Goal: Task Accomplishment & Management: Manage account settings

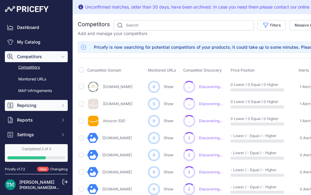
scroll to position [74, 0]
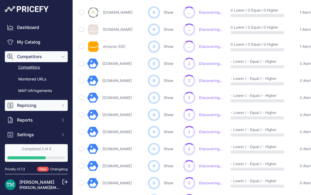
click at [46, 106] on span "Repricing" at bounding box center [37, 105] width 40 height 6
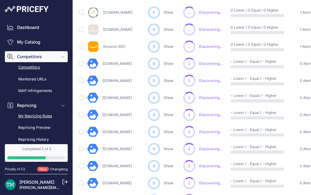
click at [42, 116] on link "My Repricing Rules" at bounding box center [36, 116] width 63 height 11
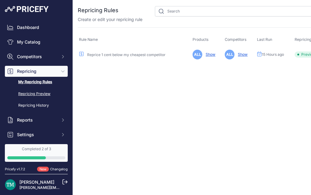
click at [47, 93] on link "Repricing Preview" at bounding box center [36, 94] width 63 height 11
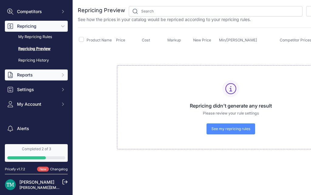
scroll to position [45, 0]
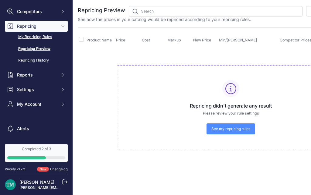
click at [38, 40] on link "My Repricing Rules" at bounding box center [36, 37] width 63 height 11
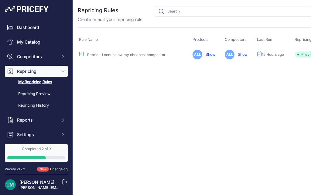
click at [154, 54] on link "Reprice 1 cent below my cheapest competitor" at bounding box center [126, 54] width 78 height 5
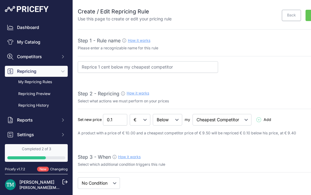
select select "7"
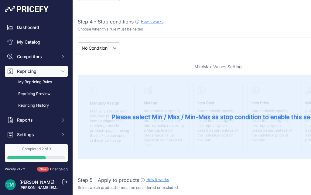
scroll to position [187, 0]
click at [185, 129] on div "Please select Min / Max / Min-Max as stop condition to enable this section" at bounding box center [218, 117] width 281 height 85
click at [178, 76] on div "Please select Min / Max / Min-Max as stop condition to enable this section" at bounding box center [218, 117] width 281 height 85
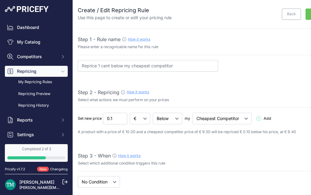
scroll to position [0, 0]
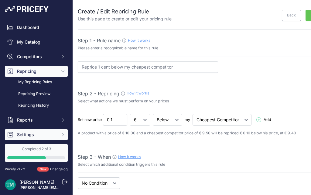
click at [34, 134] on span "Settings" at bounding box center [37, 134] width 40 height 6
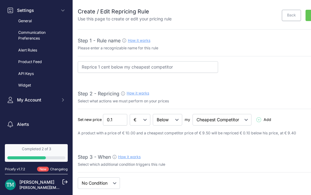
scroll to position [125, 0]
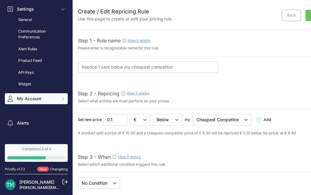
click at [48, 99] on span "My Account" at bounding box center [37, 99] width 40 height 6
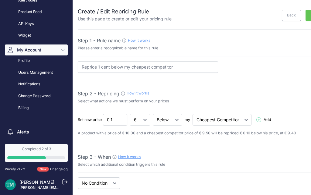
scroll to position [198, 0]
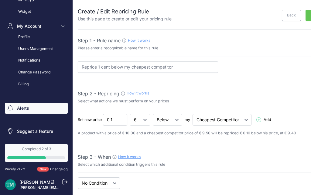
click at [37, 110] on link "Alerts" at bounding box center [36, 108] width 63 height 11
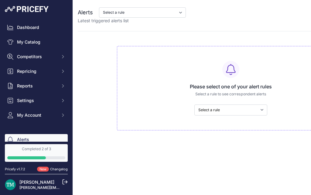
scroll to position [31, 0]
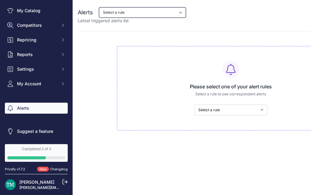
click at [134, 14] on select "Select a rule My competitors are 5% cheaper than me" at bounding box center [142, 12] width 87 height 10
select select "9648"
click at [99, 7] on select "Select a rule My competitors are 5% cheaper than me" at bounding box center [142, 12] width 87 height 10
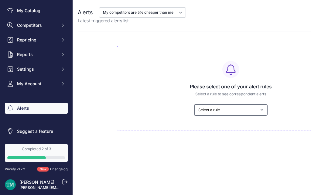
click at [230, 112] on select "Select a rule My competitors are 5% cheaper than me" at bounding box center [231, 109] width 73 height 11
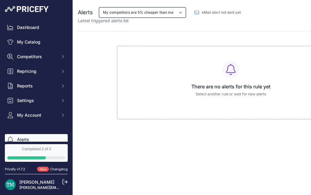
click at [172, 14] on select "My competitors are 5% cheaper than me" at bounding box center [142, 12] width 87 height 10
click at [99, 7] on select "My competitors are 5% cheaper than me" at bounding box center [142, 12] width 87 height 10
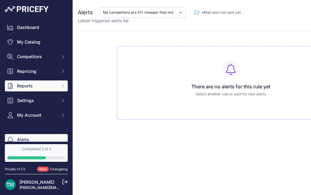
click at [39, 89] on button "Reports" at bounding box center [36, 85] width 63 height 11
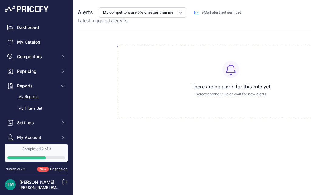
click at [35, 99] on link "My Reports" at bounding box center [36, 96] width 63 height 11
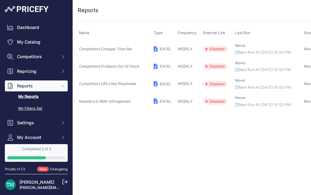
click at [24, 104] on link "My Filters Set" at bounding box center [36, 108] width 63 height 11
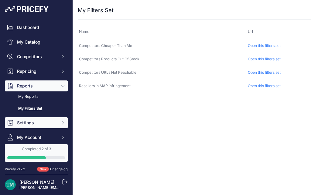
click at [26, 119] on button "Settings" at bounding box center [36, 122] width 63 height 11
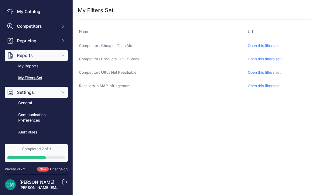
scroll to position [30, 0]
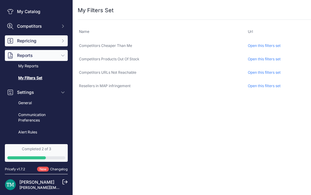
click at [37, 43] on span "Repricing" at bounding box center [37, 41] width 40 height 6
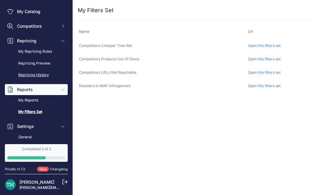
click at [35, 77] on link "Repricing History" at bounding box center [36, 75] width 63 height 11
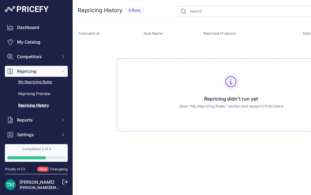
click at [36, 82] on link "My Repricing Rules" at bounding box center [36, 82] width 63 height 11
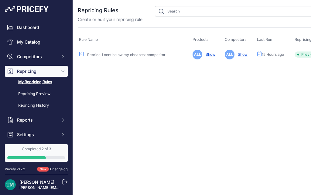
click at [142, 56] on link "Reprice 1 cent below my cheapest competitor" at bounding box center [126, 54] width 78 height 5
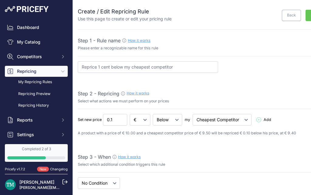
select select "7"
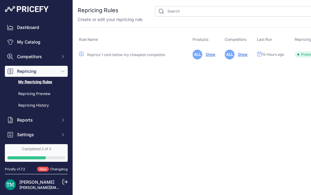
click at [304, 53] on span "Preview" at bounding box center [307, 54] width 24 height 6
click at [244, 54] on link "Show" at bounding box center [242, 54] width 12 height 5
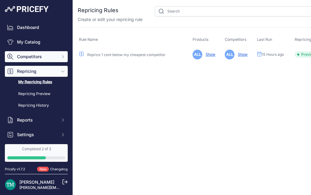
click at [38, 51] on button "Competitors" at bounding box center [36, 56] width 63 height 11
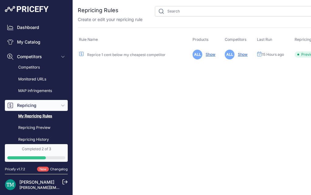
click at [40, 115] on link "My Repricing Rules" at bounding box center [36, 116] width 63 height 11
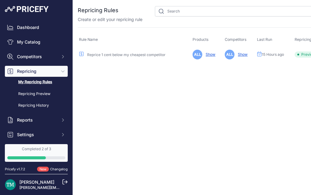
click at [111, 56] on link "Reprice 1 cent below my cheapest competitor" at bounding box center [126, 54] width 78 height 5
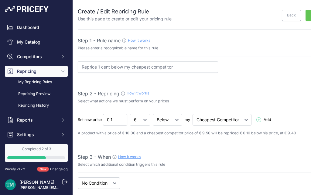
select select "7"
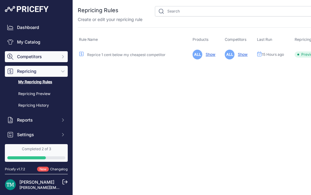
click at [47, 56] on span "Competitors" at bounding box center [37, 57] width 40 height 6
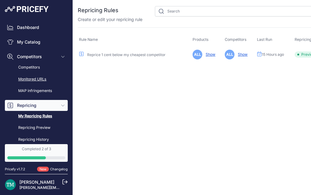
click at [32, 75] on link "Monitored URLs" at bounding box center [36, 79] width 63 height 11
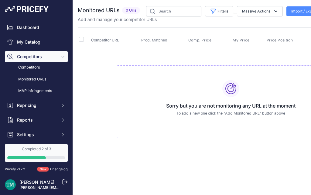
click at [296, 10] on button "Import / Export" at bounding box center [308, 11] width 43 height 10
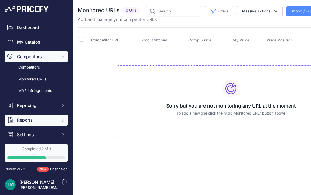
click at [40, 118] on span "Reports" at bounding box center [37, 120] width 40 height 6
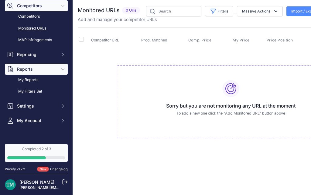
scroll to position [52, 0]
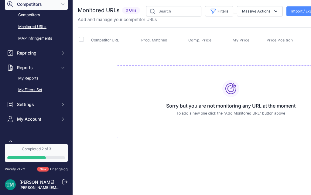
click at [37, 90] on link "My Filters Set" at bounding box center [36, 90] width 63 height 11
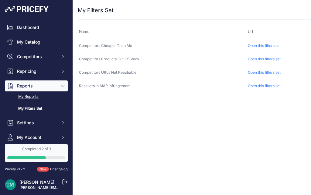
click at [41, 98] on link "My Reports" at bounding box center [36, 96] width 63 height 11
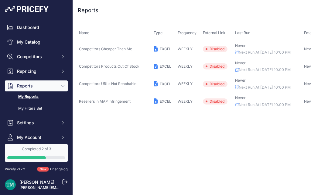
click at [128, 50] on span "Competitors Cheaper Than Me" at bounding box center [105, 49] width 53 height 5
